Goal: Task Accomplishment & Management: Use online tool/utility

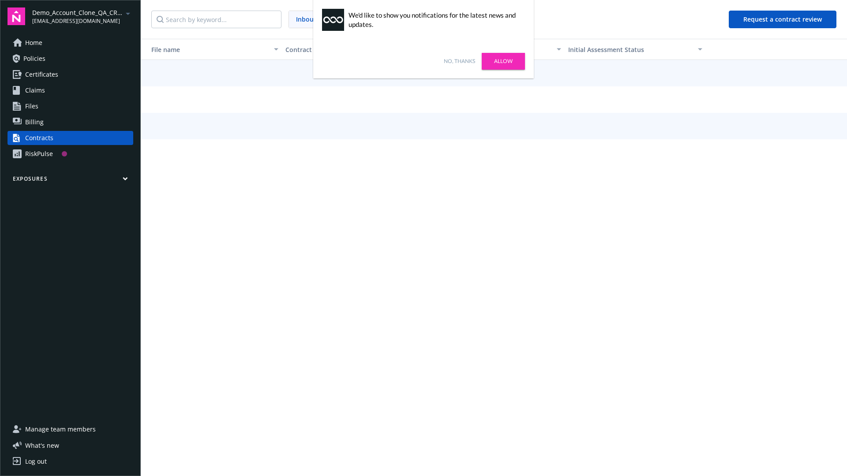
click at [459, 61] on link "No, thanks" at bounding box center [459, 61] width 31 height 8
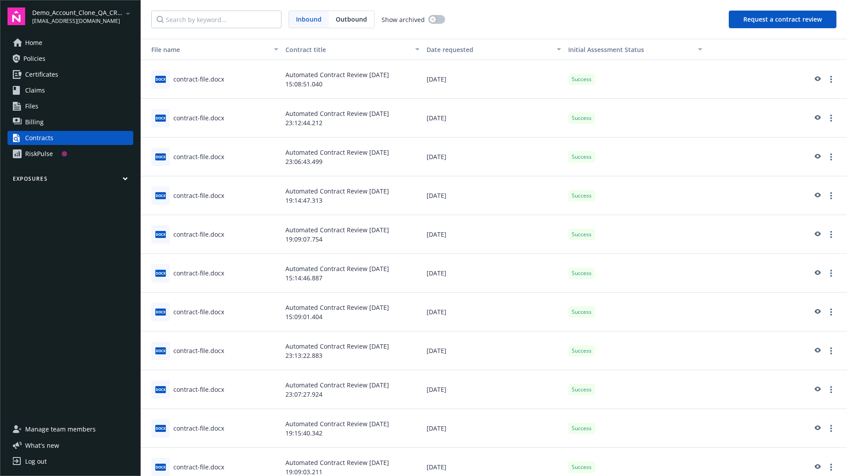
click at [783, 19] on button "Request a contract review" at bounding box center [783, 20] width 108 height 18
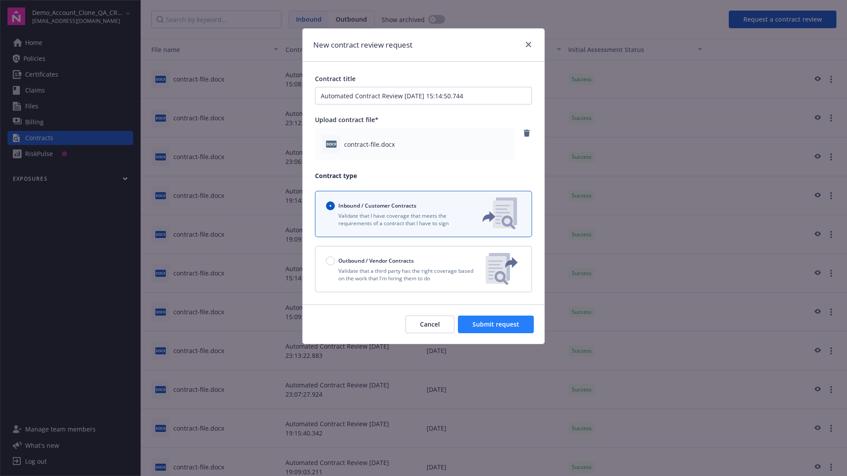
type input "Automated Contract Review 09-23-2025 15:14:50.744"
click at [496, 325] on span "Submit request" at bounding box center [495, 324] width 47 height 8
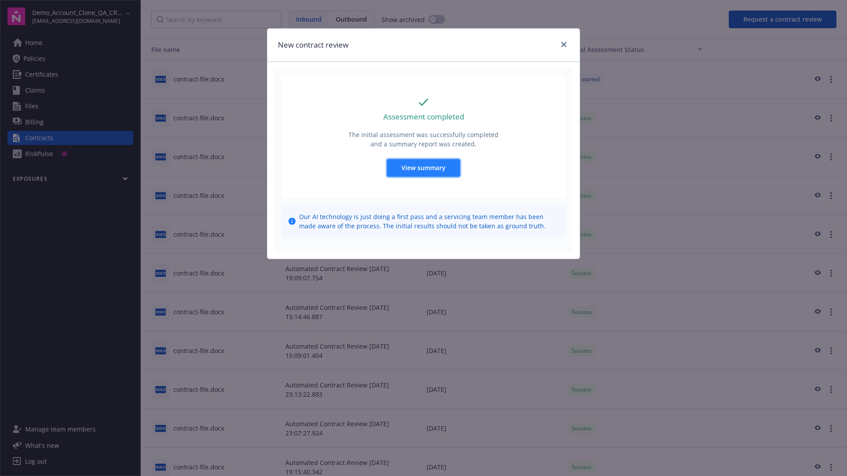
click at [423, 168] on span "View summary" at bounding box center [423, 168] width 44 height 8
